Goal: Information Seeking & Learning: Learn about a topic

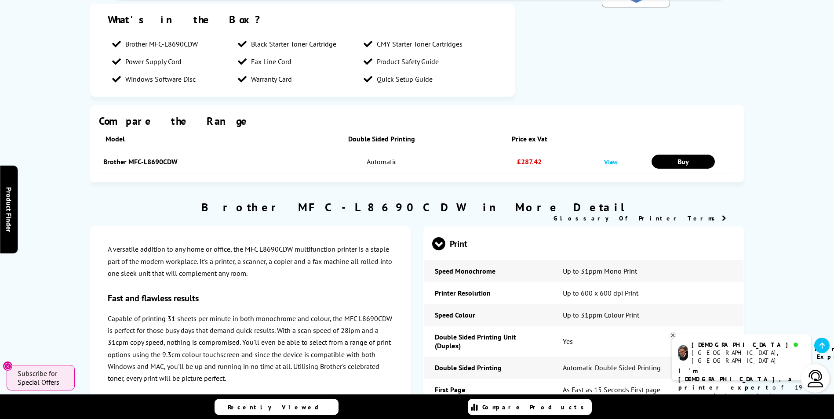
scroll to position [1670, 0]
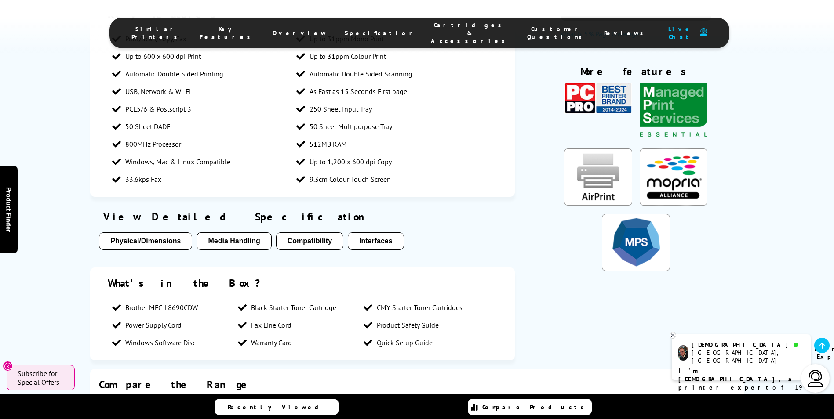
drag, startPoint x: 443, startPoint y: 331, endPoint x: 292, endPoint y: 327, distance: 151.3
drag, startPoint x: 292, startPoint y: 327, endPoint x: 387, endPoint y: 332, distance: 95.1
copy h2 "Brother MFC-L8690CDW"
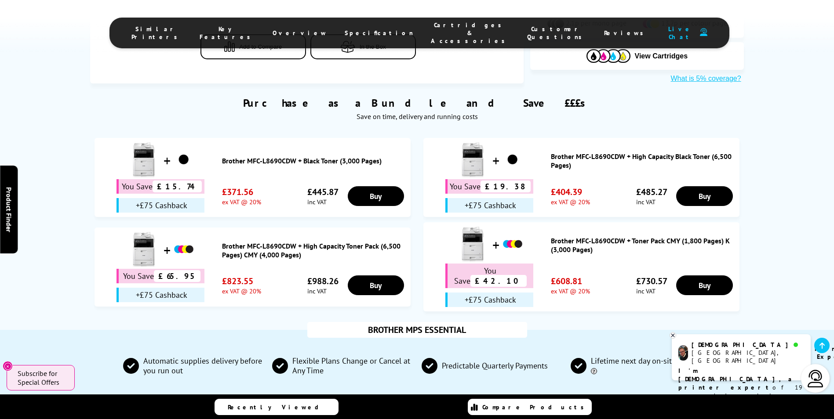
scroll to position [527, 0]
